Goal: Task Accomplishment & Management: Manage account settings

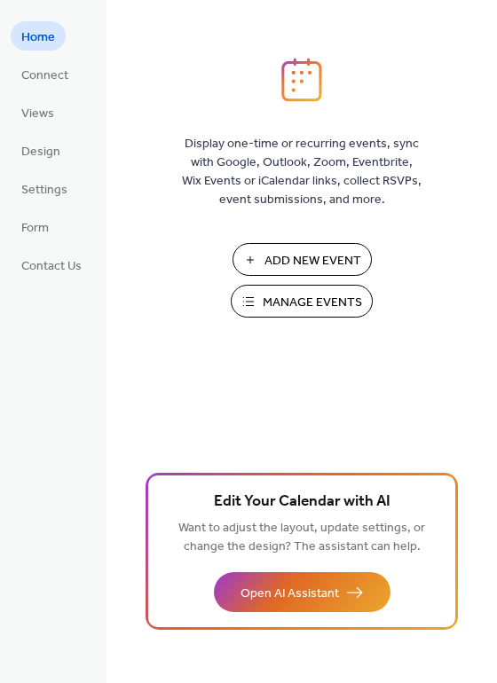
click at [292, 296] on span "Manage Events" at bounding box center [312, 303] width 99 height 19
click at [54, 81] on span "Connect" at bounding box center [44, 76] width 47 height 19
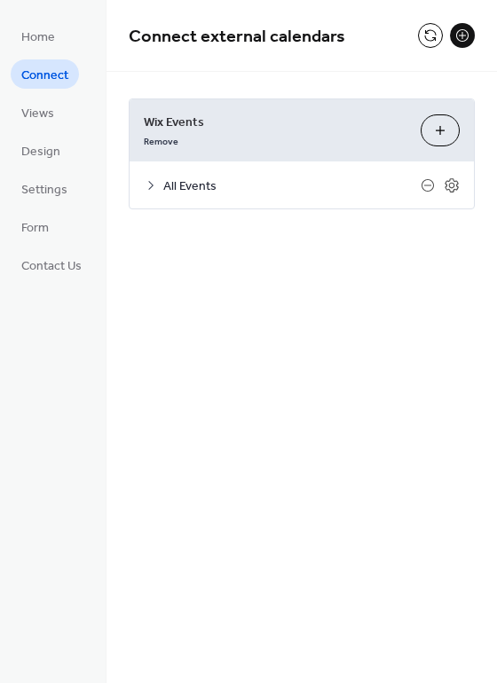
click at [153, 186] on icon at bounding box center [151, 185] width 14 height 14
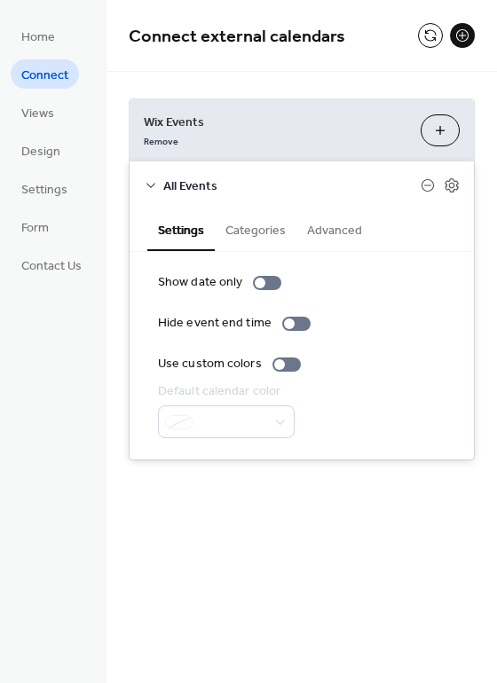
click at [264, 233] on button "Categories" at bounding box center [256, 228] width 82 height 41
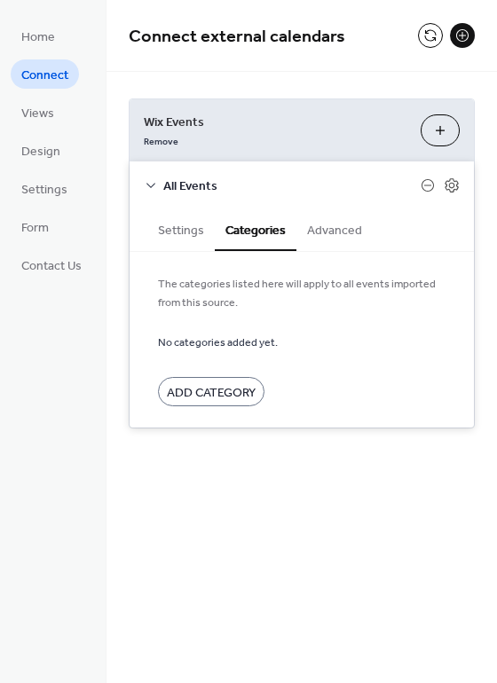
click at [319, 232] on button "Advanced" at bounding box center [334, 228] width 76 height 41
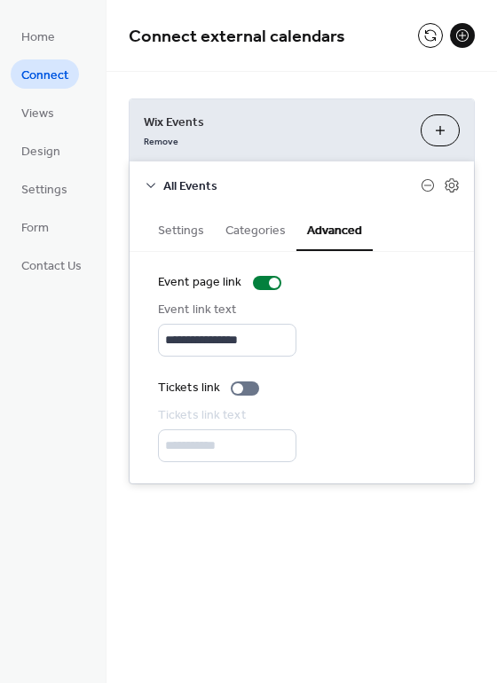
click at [178, 229] on button "Settings" at bounding box center [180, 228] width 67 height 41
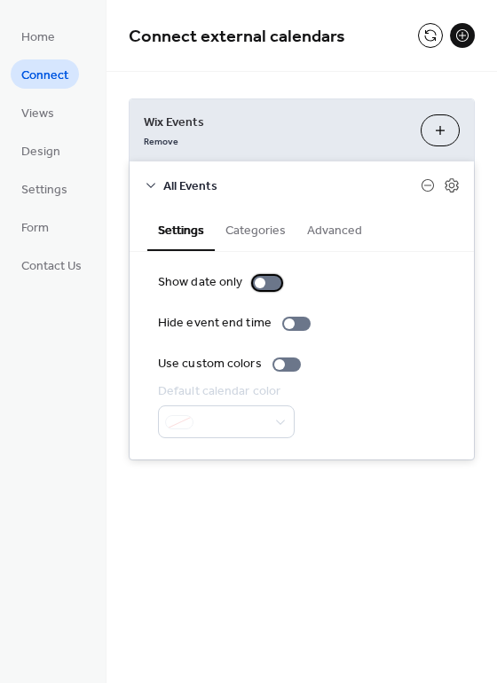
click at [261, 281] on div at bounding box center [260, 283] width 11 height 11
click at [263, 283] on div at bounding box center [267, 283] width 28 height 14
click at [53, 123] on link "Views" at bounding box center [38, 112] width 54 height 29
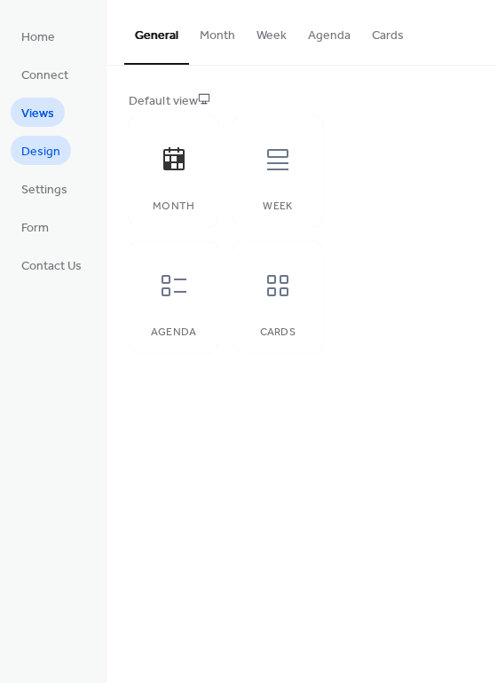
click at [51, 146] on span "Design" at bounding box center [40, 152] width 39 height 19
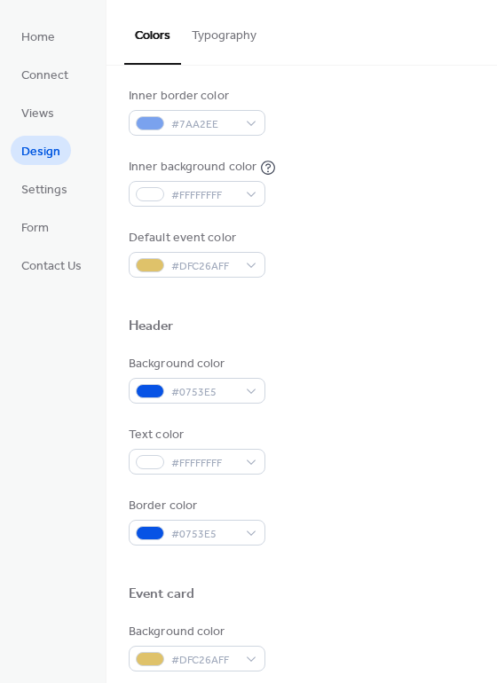
scroll to position [382, 0]
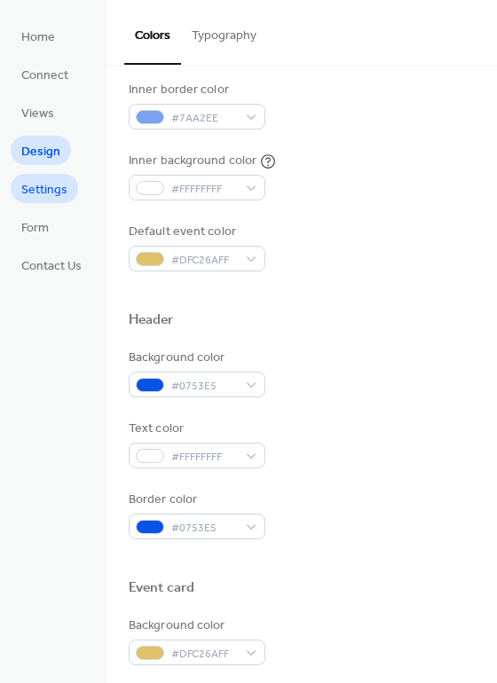
click at [51, 189] on span "Settings" at bounding box center [44, 190] width 46 height 19
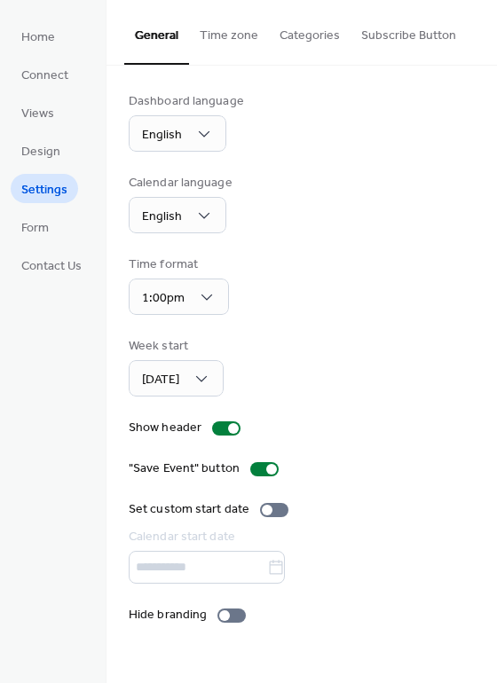
click at [62, 239] on ul "Home Connect Views Design Settings Form Contact Us" at bounding box center [52, 150] width 82 height 258
click at [42, 231] on span "Form" at bounding box center [35, 228] width 28 height 19
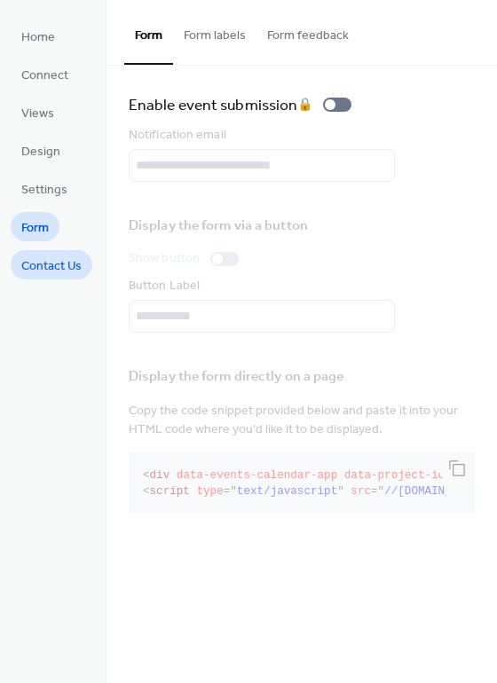
click at [44, 266] on span "Contact Us" at bounding box center [51, 266] width 60 height 19
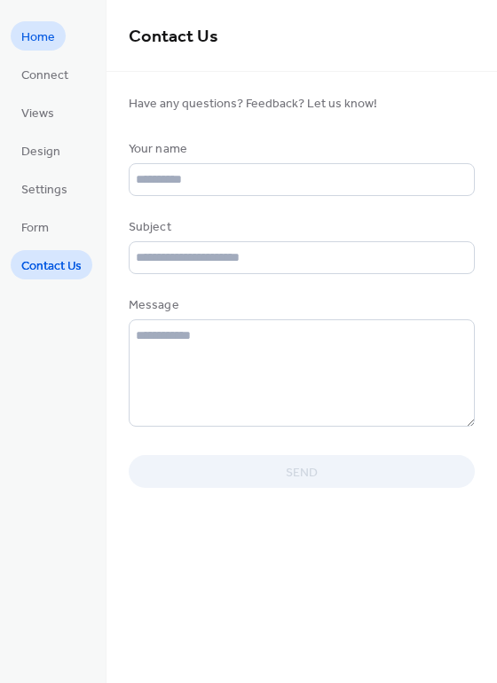
click at [45, 42] on span "Home" at bounding box center [38, 37] width 34 height 19
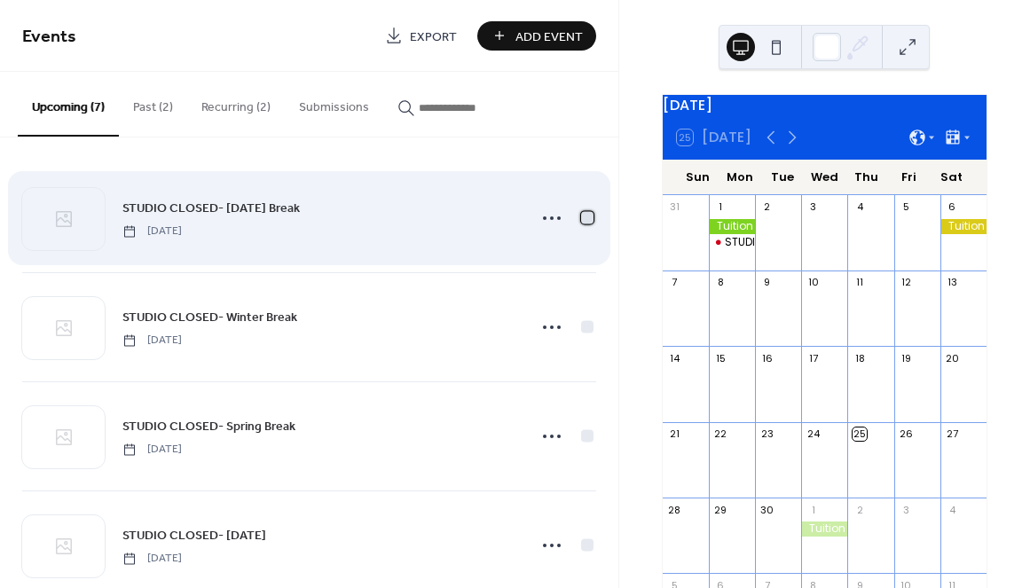
click at [582, 219] on div at bounding box center [587, 217] width 12 height 12
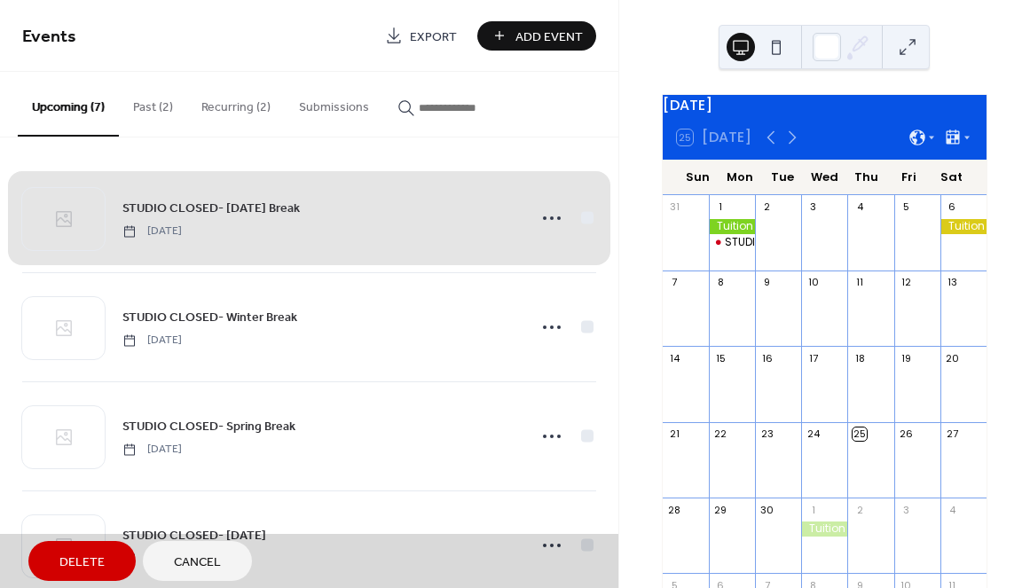
click at [582, 219] on div "STUDIO CLOSED- [DATE] Break [DATE]" at bounding box center [309, 218] width 574 height 108
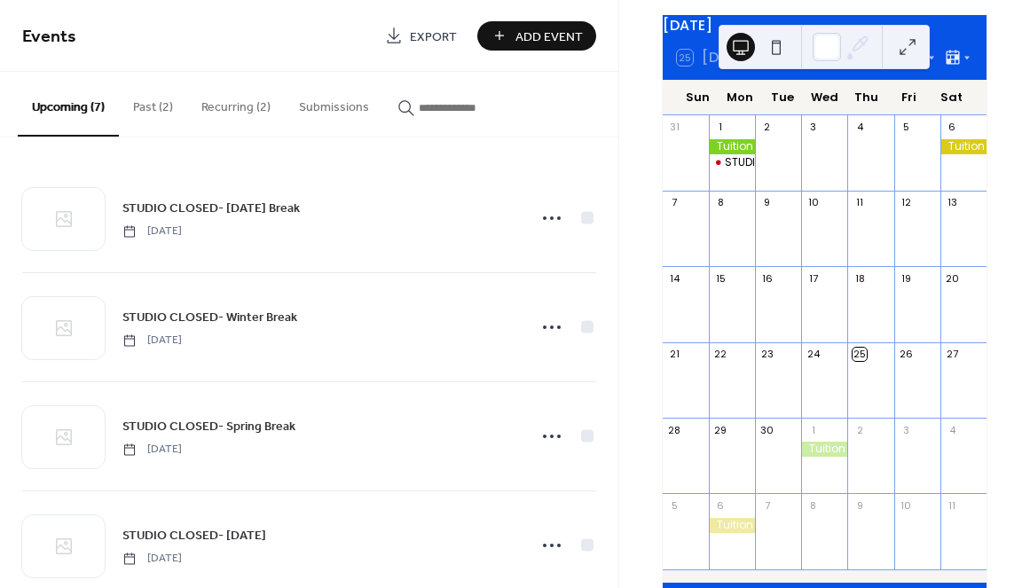
click at [248, 104] on button "Recurring (2)" at bounding box center [236, 103] width 98 height 63
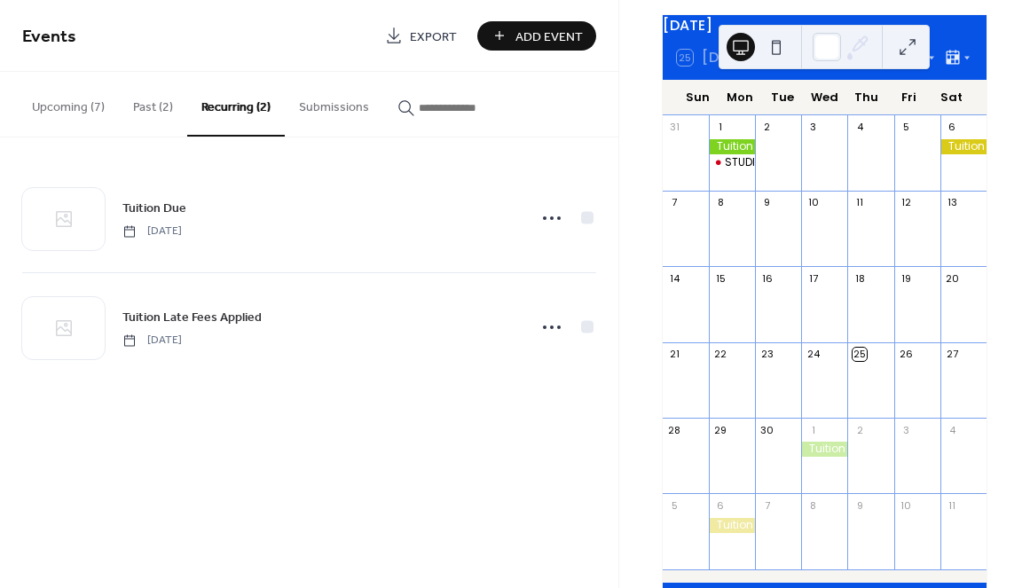
click at [161, 99] on button "Past (2)" at bounding box center [153, 103] width 68 height 63
click at [781, 51] on button at bounding box center [776, 47] width 28 height 28
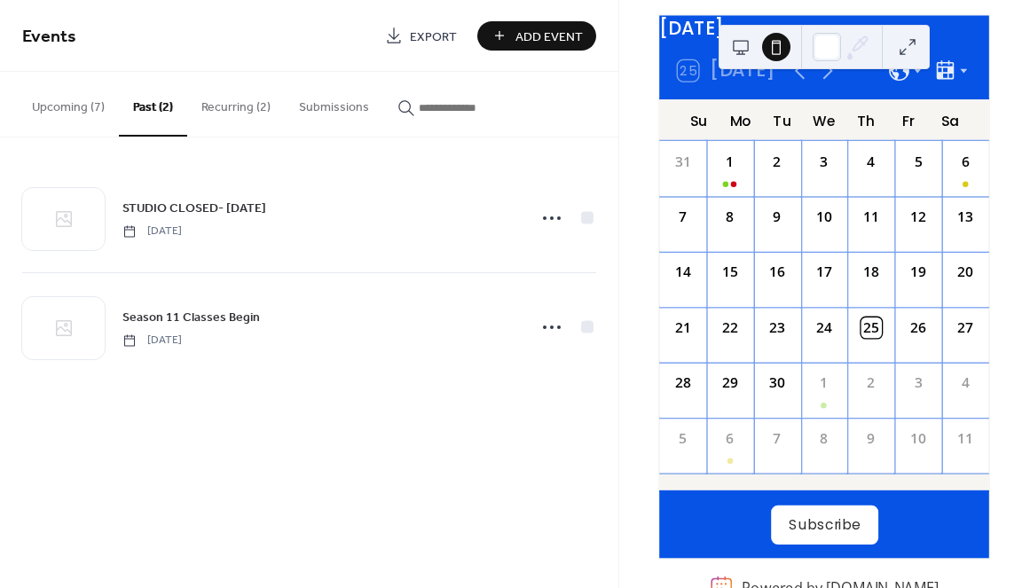
click at [750, 50] on button at bounding box center [741, 47] width 28 height 28
